Goal: Check status

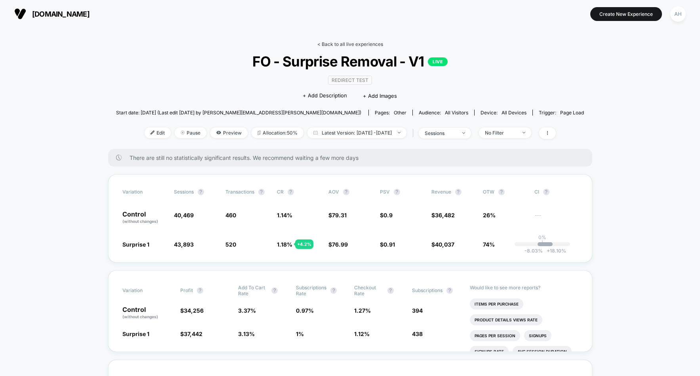
click at [345, 47] on link "< Back to all live experiences" at bounding box center [350, 44] width 66 height 6
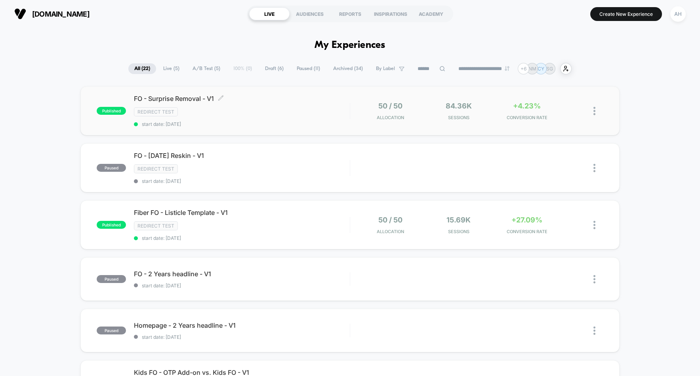
click at [312, 106] on div "FO - Surprise Removal - V1 Click to edit experience details Click to edit exper…" at bounding box center [242, 111] width 216 height 32
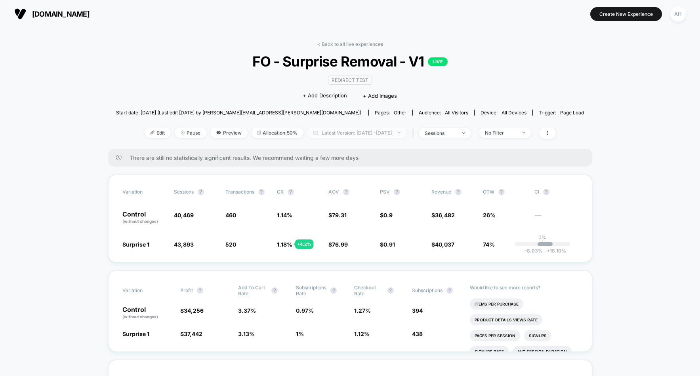
click at [341, 133] on span "Latest Version: [DATE] - [DATE]" at bounding box center [356, 133] width 99 height 11
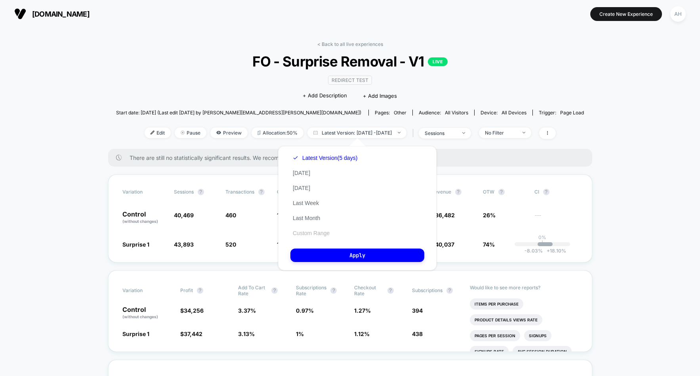
click at [320, 236] on button "Custom Range" at bounding box center [311, 233] width 42 height 7
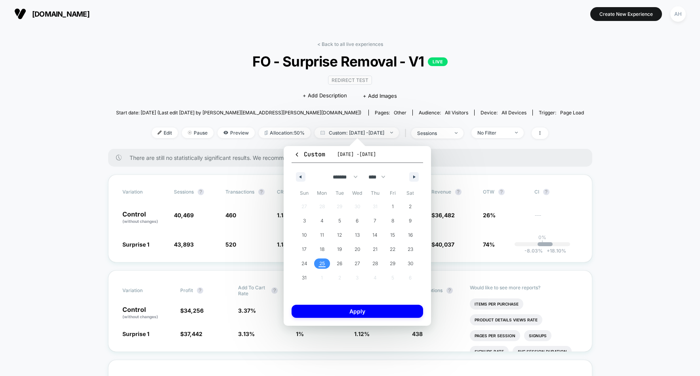
click at [320, 264] on span "25" at bounding box center [322, 264] width 6 height 14
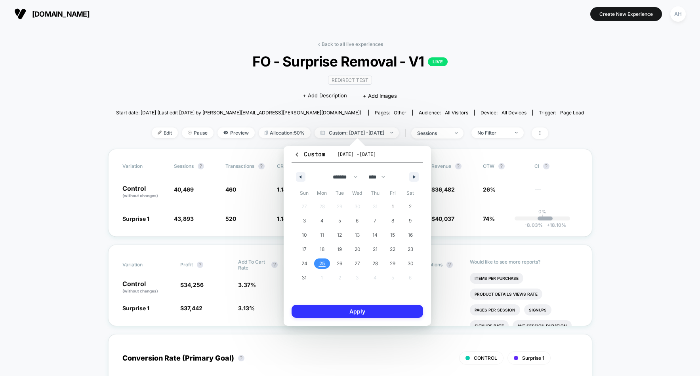
click at [334, 312] on button "Apply" at bounding box center [356, 311] width 131 height 13
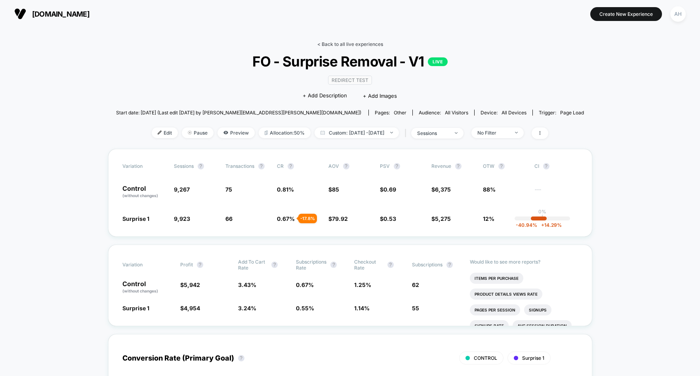
click at [341, 43] on link "< Back to all live experiences" at bounding box center [350, 44] width 66 height 6
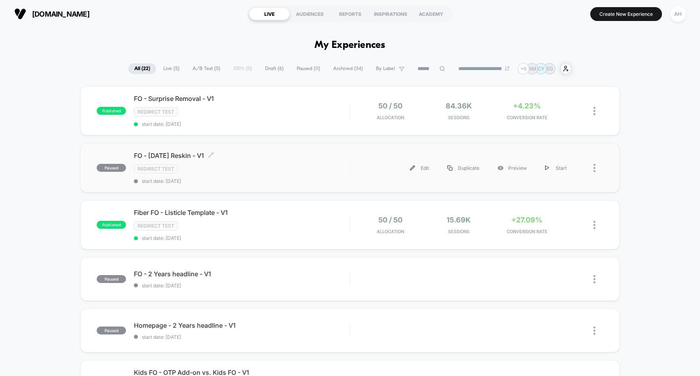
click at [282, 163] on div "FO - [DATE] Reskin - V1 Click to edit experience details Click to edit experien…" at bounding box center [242, 168] width 216 height 32
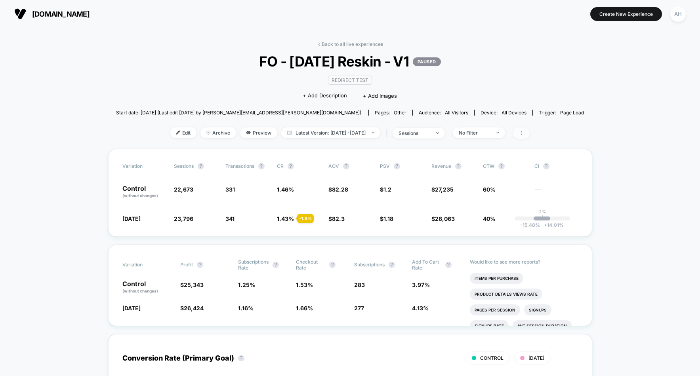
click at [524, 135] on icon at bounding box center [521, 133] width 5 height 5
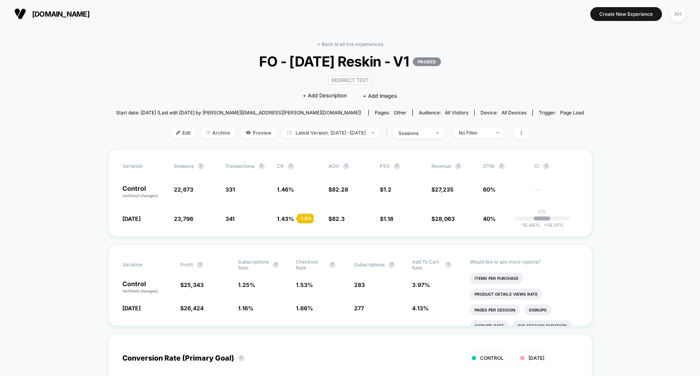
click at [358, 47] on div "< Back to all live experiences FO - [DATE] Reskin - V1 PAUSED Redirect Test Cli…" at bounding box center [350, 95] width 468 height 108
click at [358, 44] on link "< Back to all live experiences" at bounding box center [350, 44] width 66 height 6
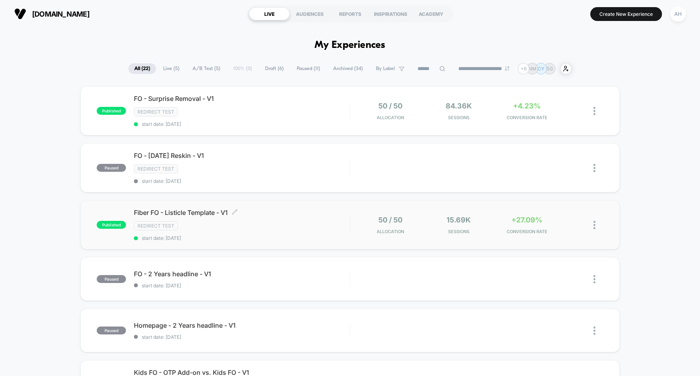
click at [294, 218] on div "Fiber FO - Listicle Template - V1 Click to edit experience details Click to edi…" at bounding box center [242, 225] width 216 height 32
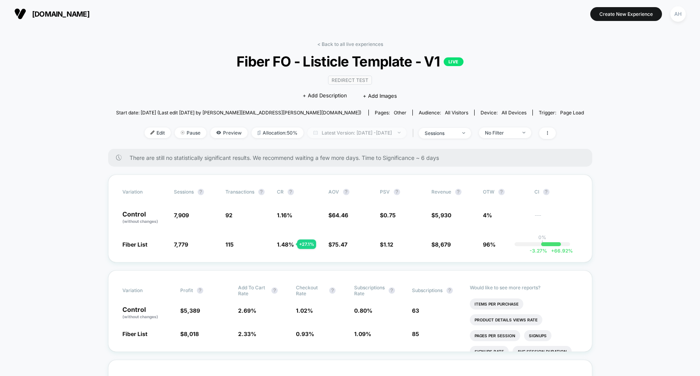
click at [381, 130] on span "Latest Version: [DATE] - [DATE]" at bounding box center [356, 133] width 99 height 11
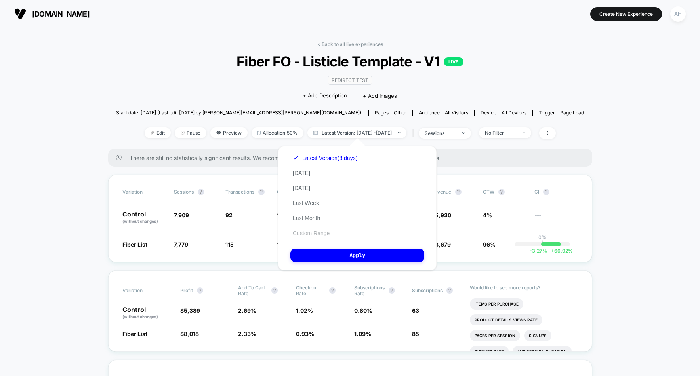
click at [312, 236] on button "Custom Range" at bounding box center [311, 233] width 42 height 7
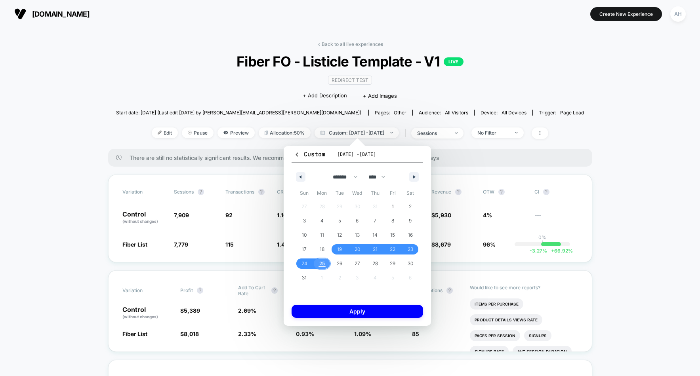
click at [321, 260] on span "25" at bounding box center [322, 264] width 6 height 14
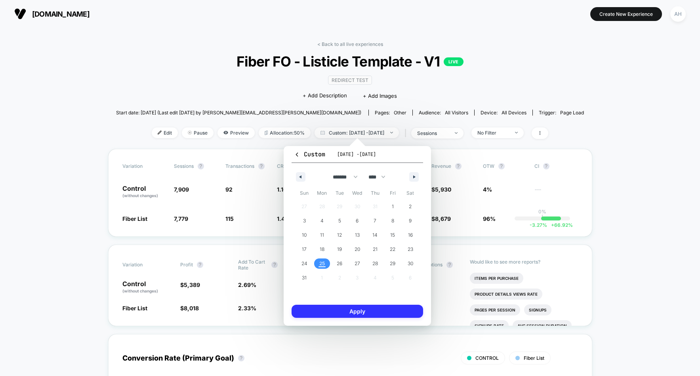
click at [329, 311] on button "Apply" at bounding box center [356, 311] width 131 height 13
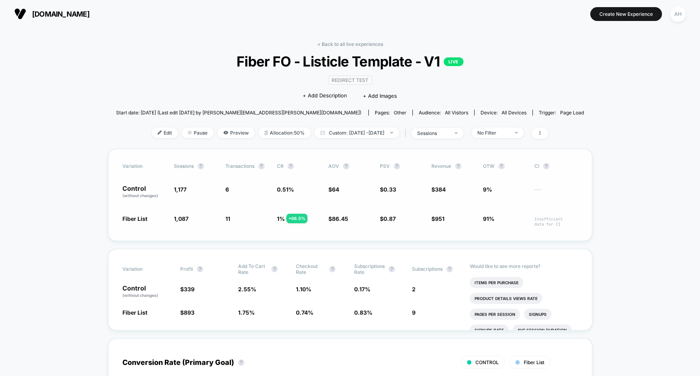
click at [588, 217] on div "Variation Sessions ? Transactions ? CR ? AOV ? PSV ? Revenue ? OTW ? CI ? Contr…" at bounding box center [350, 195] width 484 height 92
click at [356, 42] on link "< Back to all live experiences" at bounding box center [350, 44] width 66 height 6
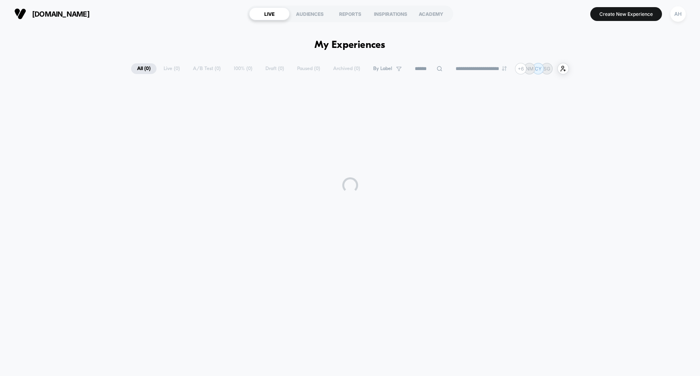
click at [350, 44] on h1 "My Experiences" at bounding box center [349, 45] width 71 height 11
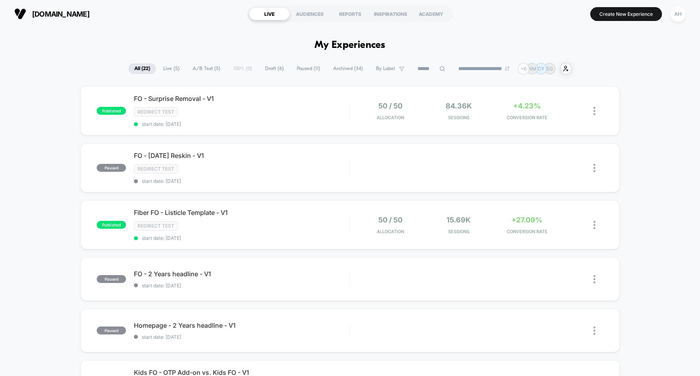
click at [165, 71] on span "Live ( 5 )" at bounding box center [171, 68] width 28 height 11
